Goal: Task Accomplishment & Management: Manage account settings

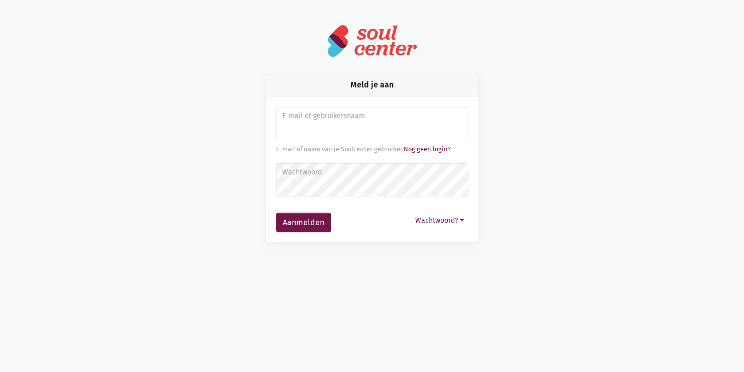
click at [318, 128] on input "Aanmelden" at bounding box center [372, 123] width 192 height 34
click at [324, 133] on input "Aanmelden" at bounding box center [372, 123] width 192 height 34
type input "[EMAIL_ADDRESS][DOMAIN_NAME]"
click at [460, 221] on button "Wachtwoord?" at bounding box center [440, 220] width 58 height 16
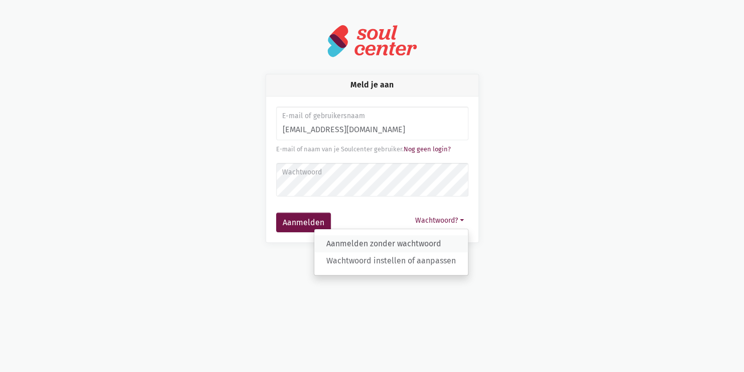
click at [379, 239] on link "Aanmelden zonder wachtwoord" at bounding box center [391, 243] width 154 height 17
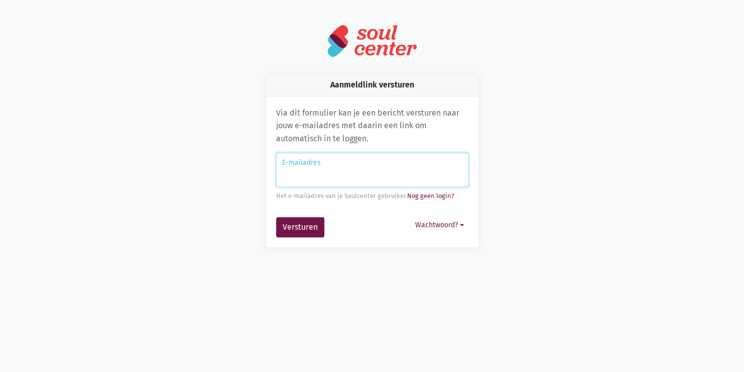
click at [318, 181] on input "E-mailadres" at bounding box center [372, 170] width 192 height 34
type input "[EMAIL_ADDRESS][DOMAIN_NAME]"
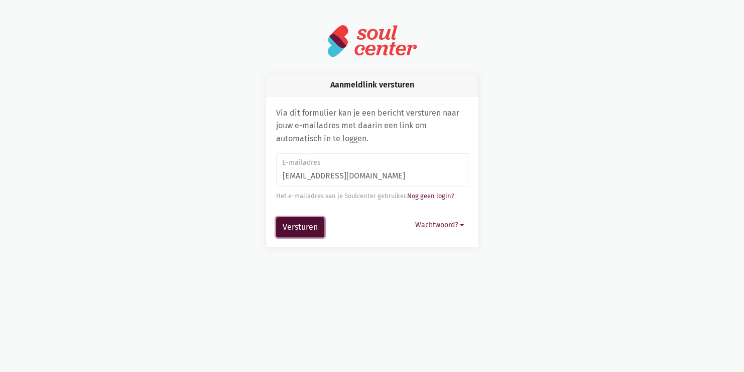
click at [298, 226] on button "Versturen" at bounding box center [300, 227] width 48 height 20
